Goal: Task Accomplishment & Management: Use online tool/utility

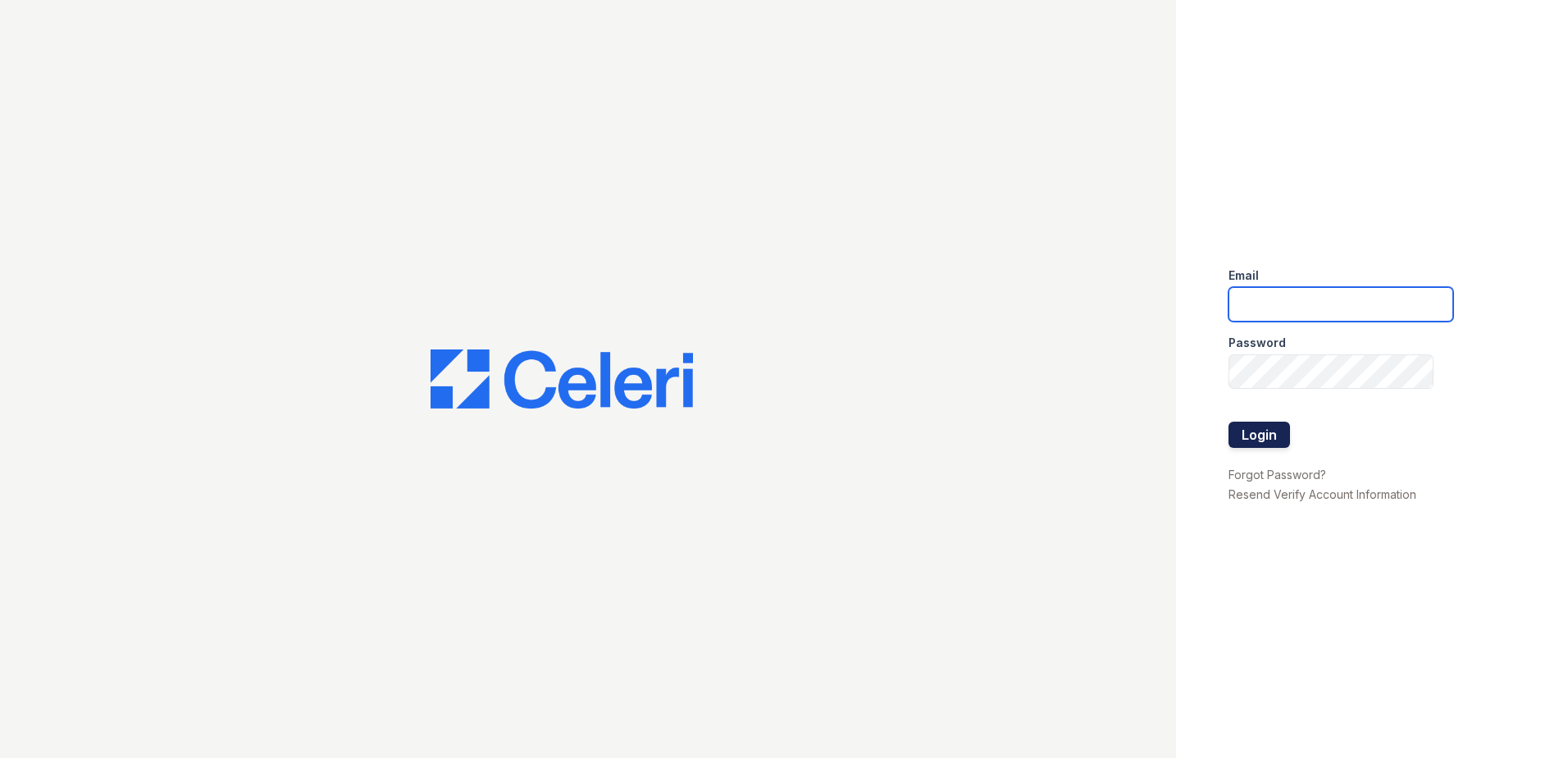
type input "[EMAIL_ADDRESS][DOMAIN_NAME]"
click at [1272, 426] on button "Login" at bounding box center [1259, 435] width 61 height 26
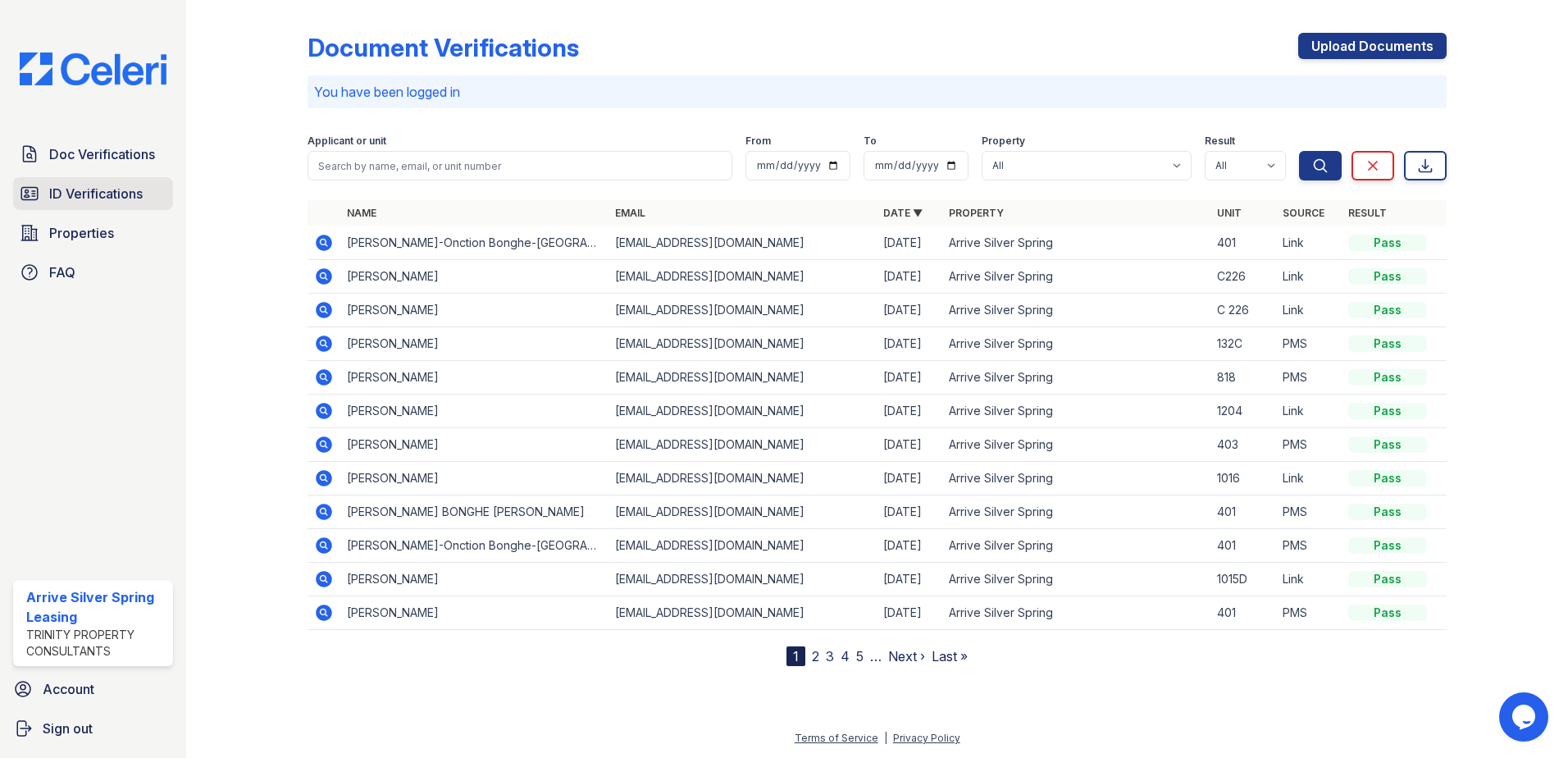
click at [115, 205] on link "ID Verifications" at bounding box center [93, 193] width 160 height 33
